Goal: Browse casually

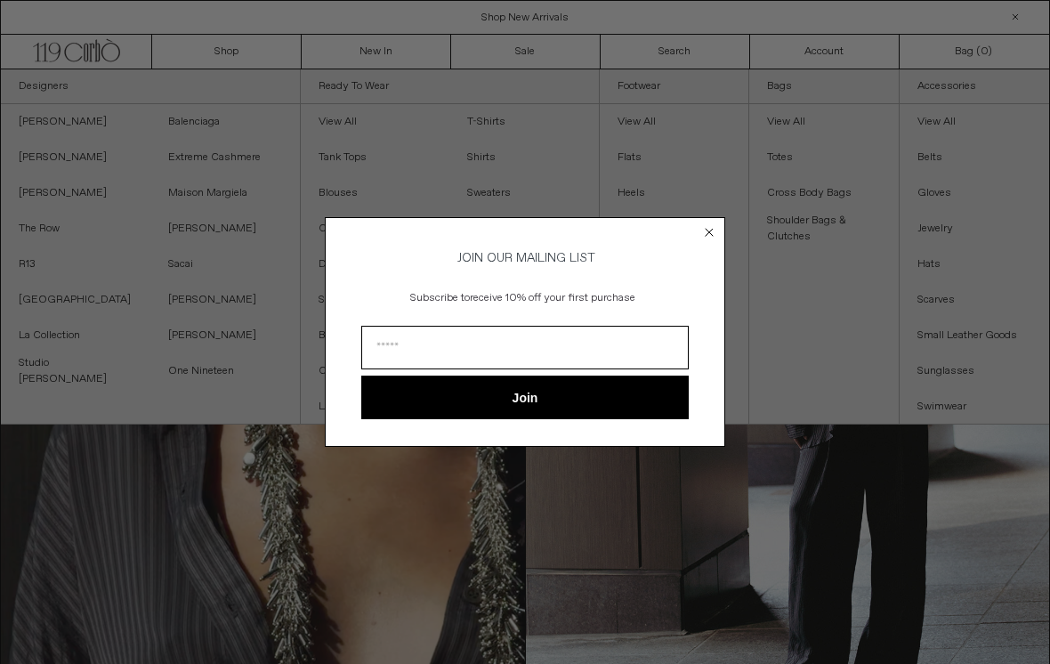
click at [716, 230] on circle "Close dialog" at bounding box center [709, 231] width 17 height 17
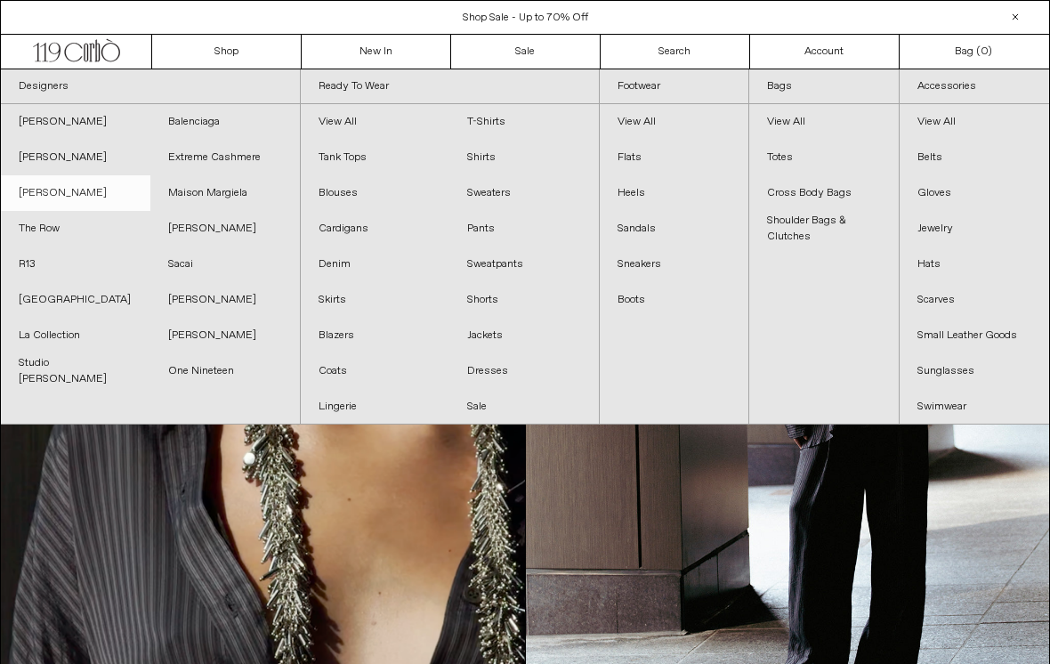
click at [36, 198] on link "[PERSON_NAME]" at bounding box center [76, 193] width 150 height 36
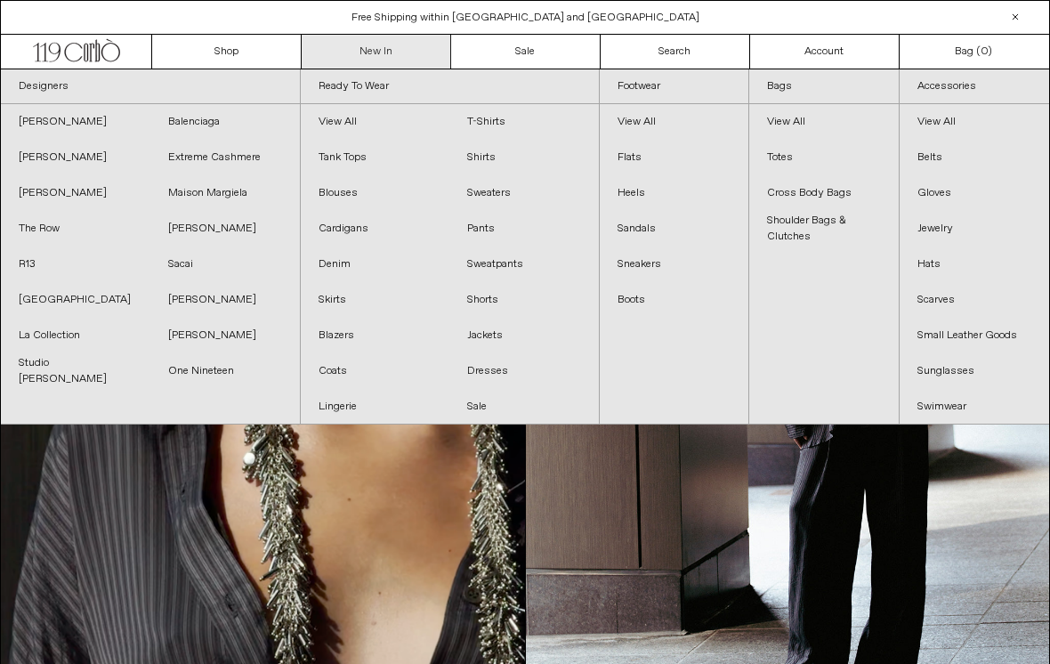
click at [372, 45] on link "New In" at bounding box center [377, 52] width 150 height 34
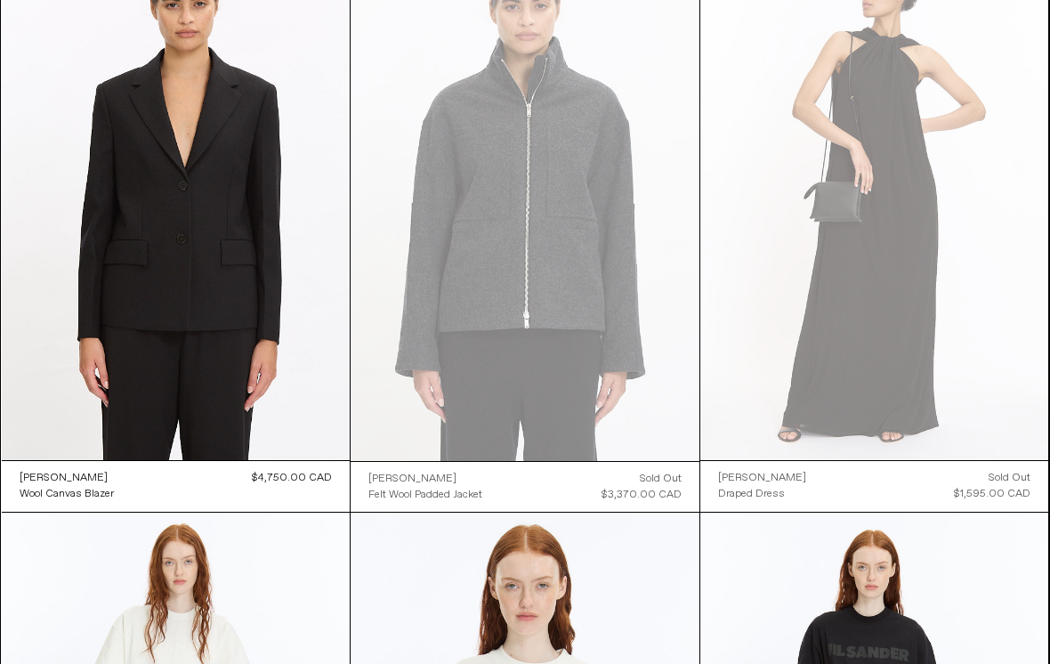
scroll to position [170, 0]
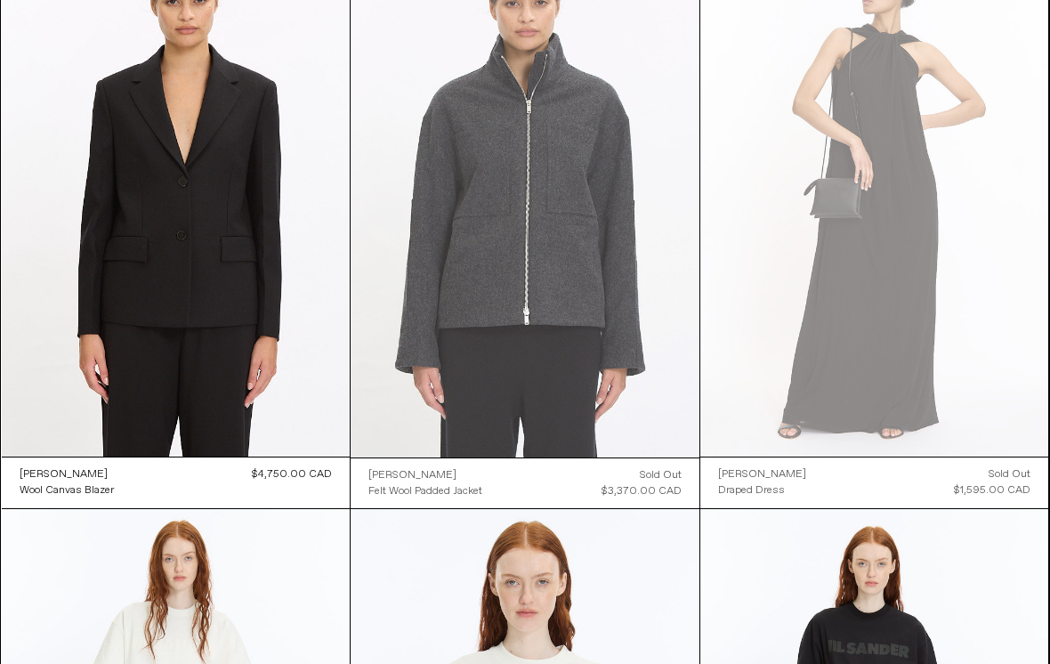
click at [625, 287] on at bounding box center [525, 195] width 349 height 523
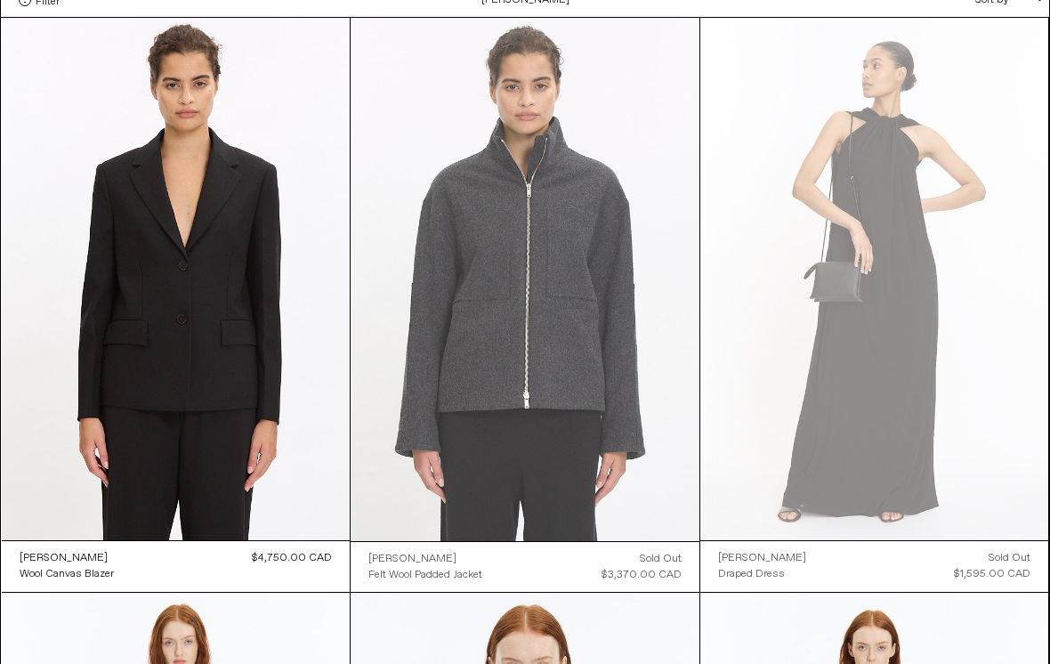
scroll to position [0, 0]
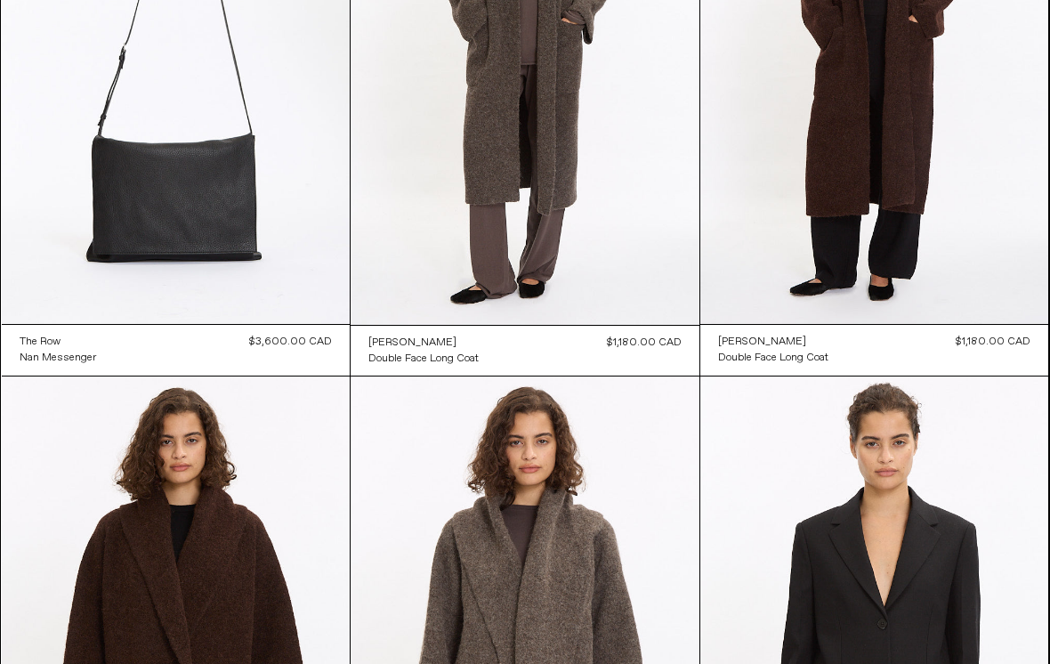
scroll to position [303, 0]
